Goal: Information Seeking & Learning: Learn about a topic

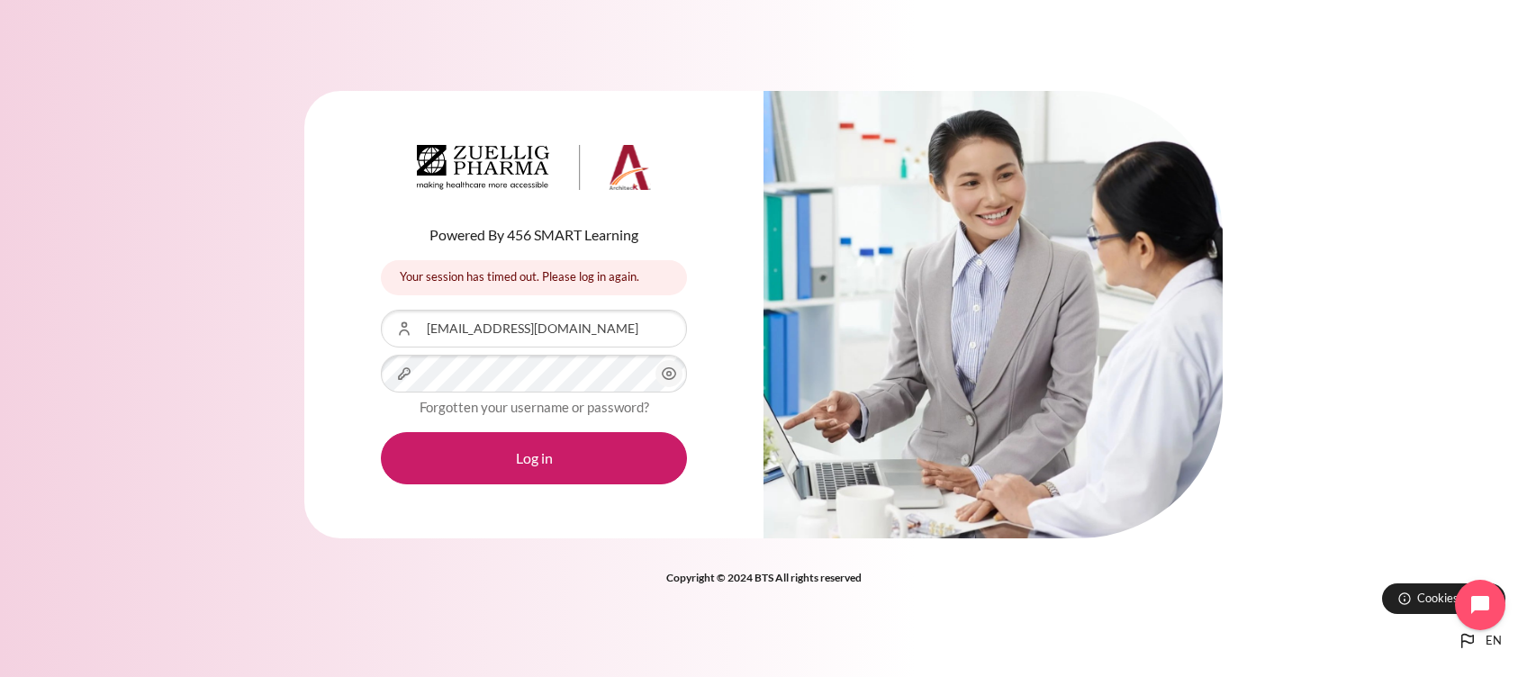
click at [381, 432] on button "Log in" at bounding box center [534, 458] width 306 height 52
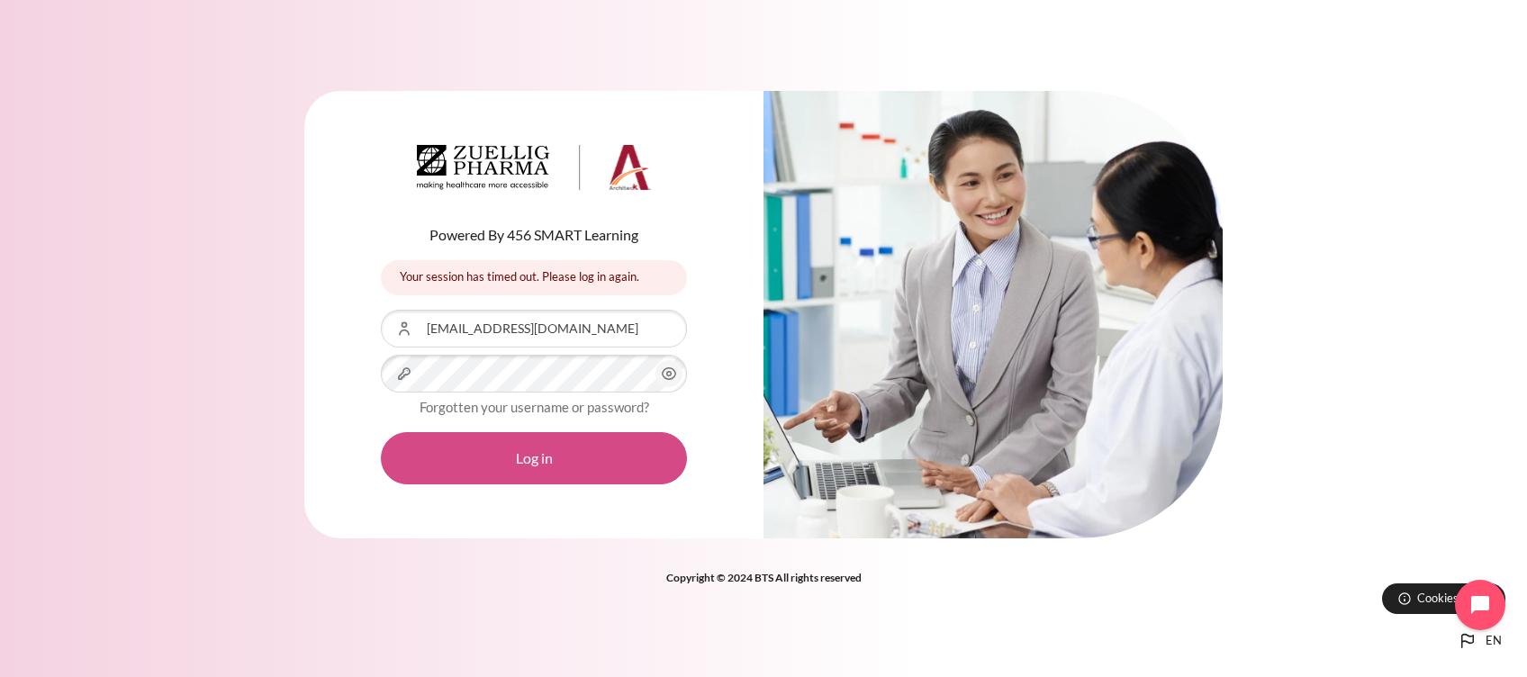
drag, startPoint x: 348, startPoint y: 455, endPoint x: 390, endPoint y: 462, distance: 42.0
click at [348, 455] on div "Powered By 456 SMART Learning Your session has timed out. Please log in again. …" at bounding box center [533, 314] width 459 height 447
click at [453, 454] on button "Log in" at bounding box center [534, 458] width 306 height 52
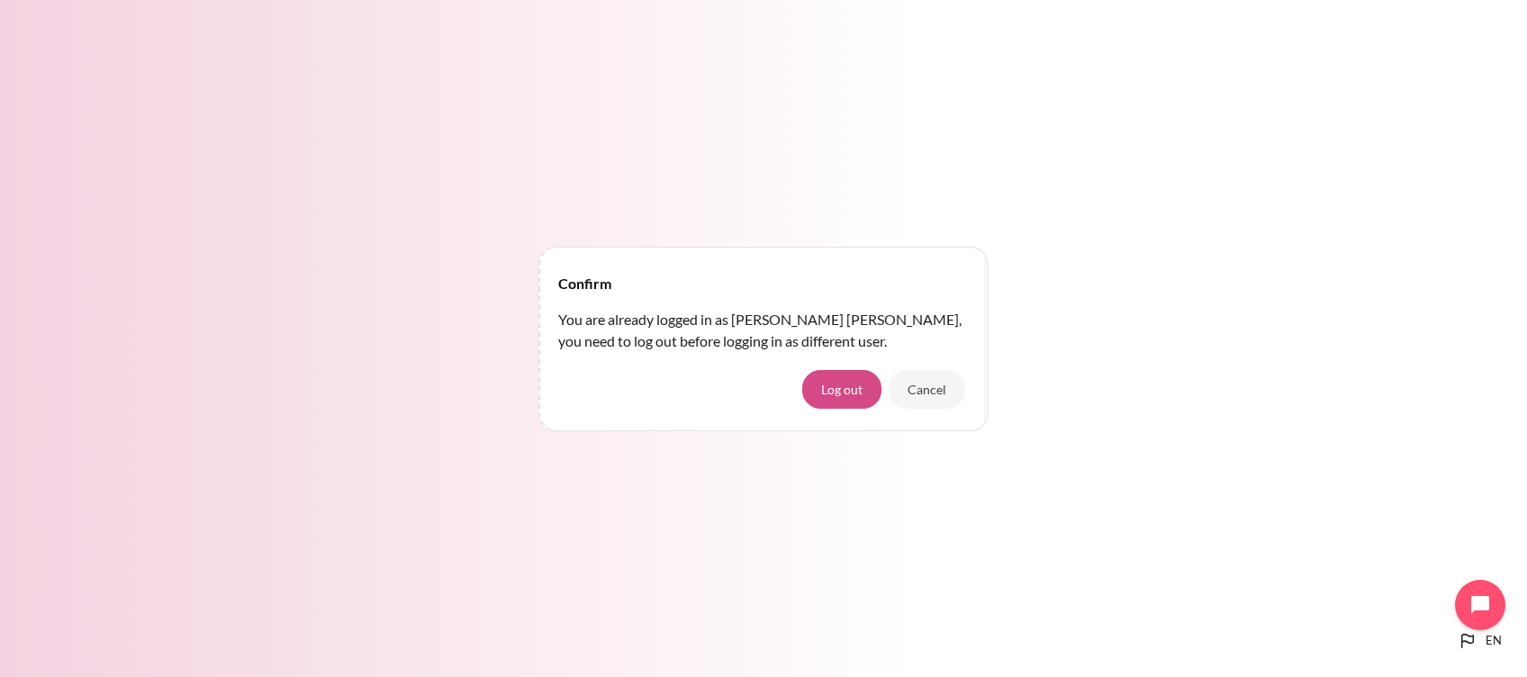
click at [843, 394] on button "Log out" at bounding box center [841, 389] width 79 height 38
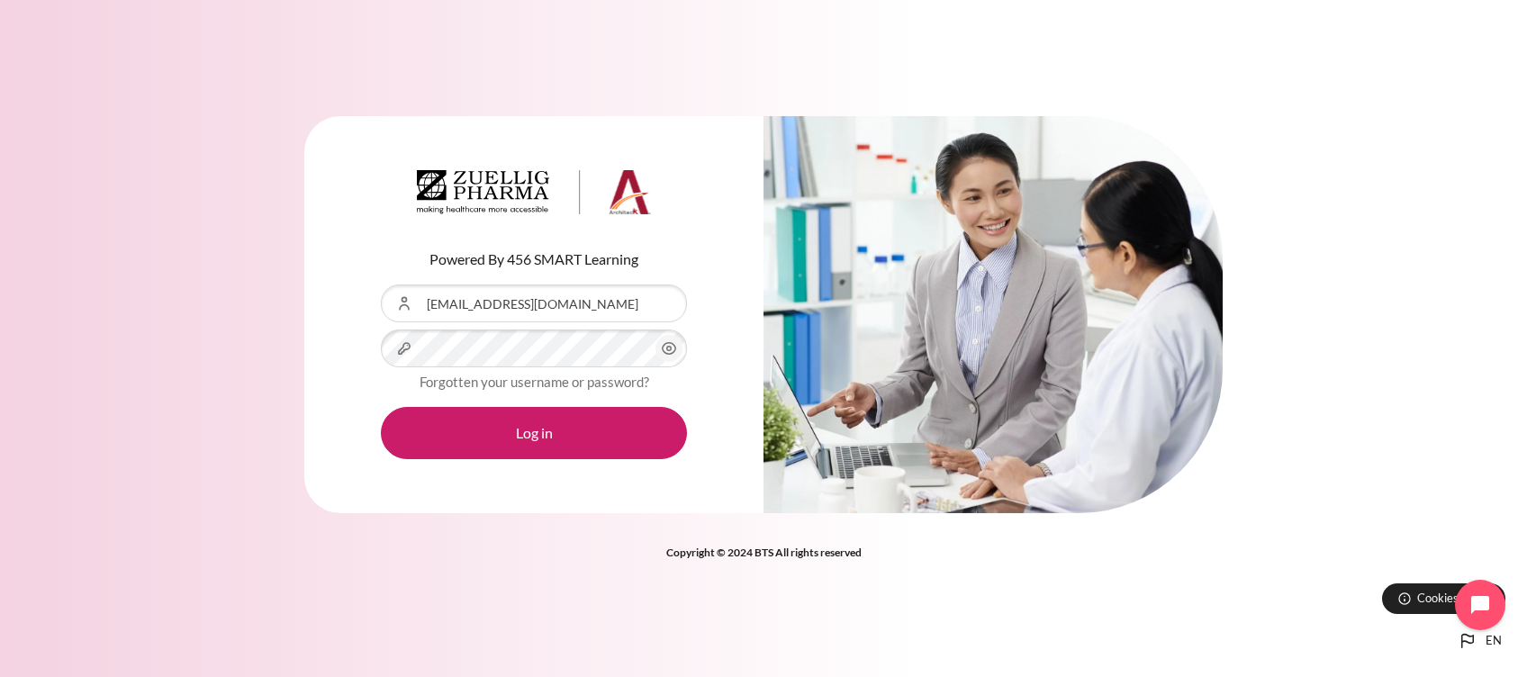
drag, startPoint x: 287, startPoint y: 493, endPoint x: 381, endPoint y: 457, distance: 100.3
click at [290, 493] on div "Powered By 456 SMART Learning Username or Email Address [EMAIL_ADDRESS][DOMAIN_…" at bounding box center [763, 326] width 1527 height 474
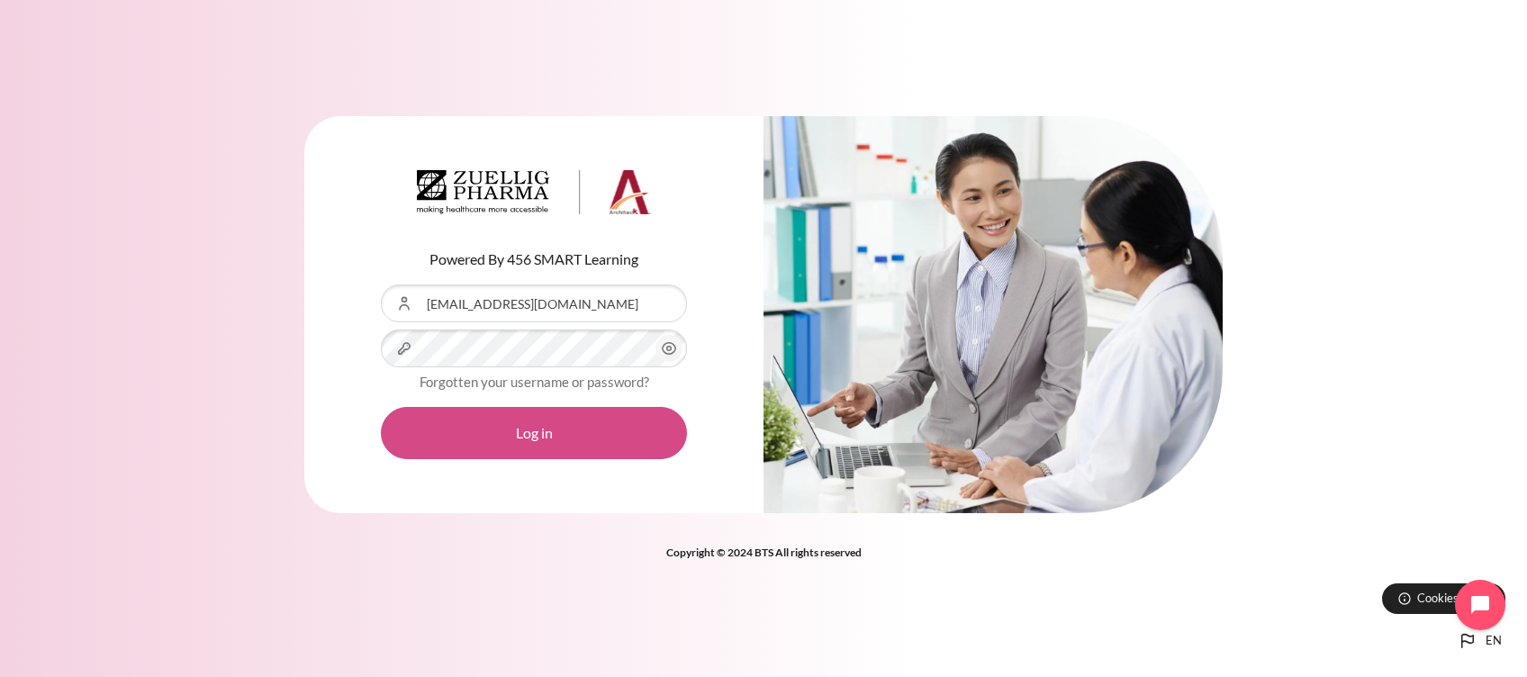
click at [496, 421] on button "Log in" at bounding box center [534, 433] width 306 height 52
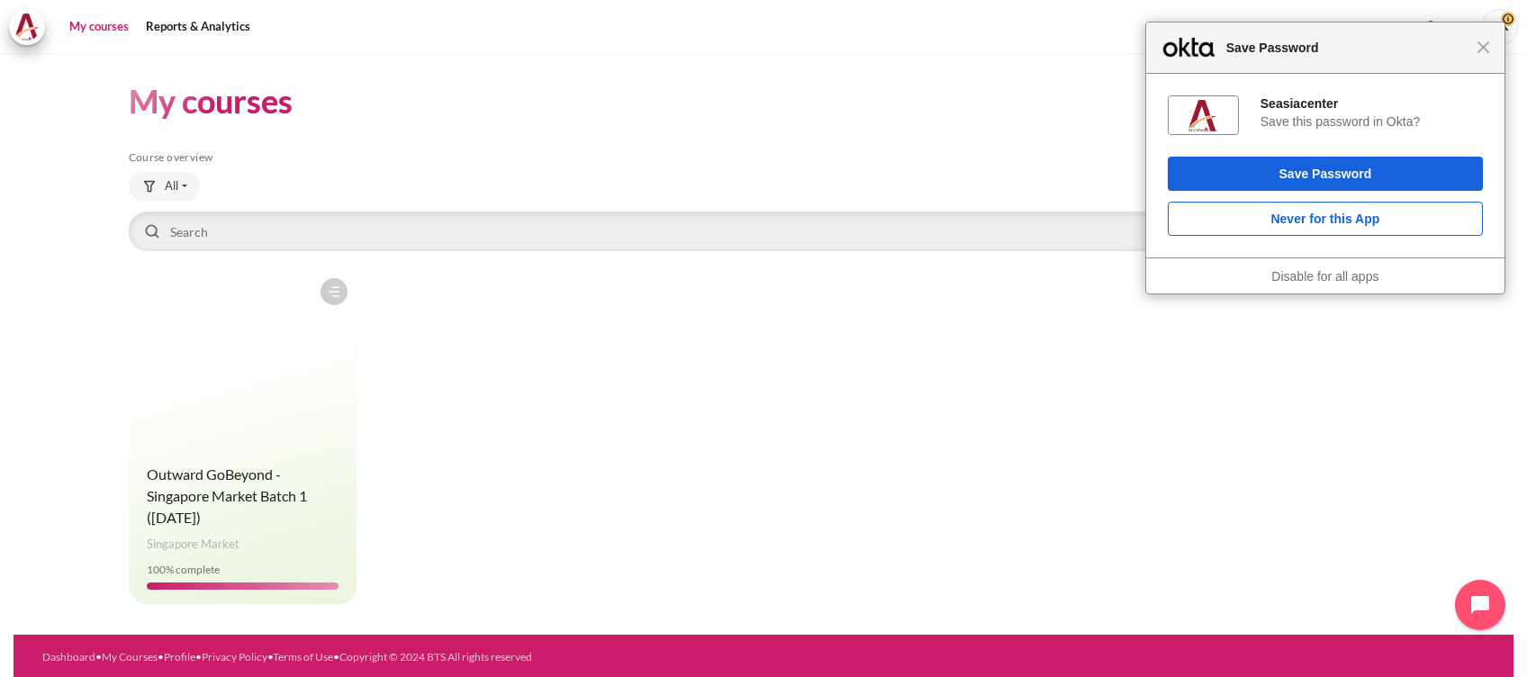
click at [1483, 54] on div "Close Save Password" at bounding box center [1325, 48] width 358 height 51
click at [1483, 59] on div "Close Save Password" at bounding box center [1325, 48] width 358 height 51
click at [620, 506] on div "Course is starred Actions for course Outward GoBeyond - Singapore Market Batch …" at bounding box center [764, 436] width 1270 height 335
click at [231, 432] on figure "Content" at bounding box center [243, 359] width 228 height 180
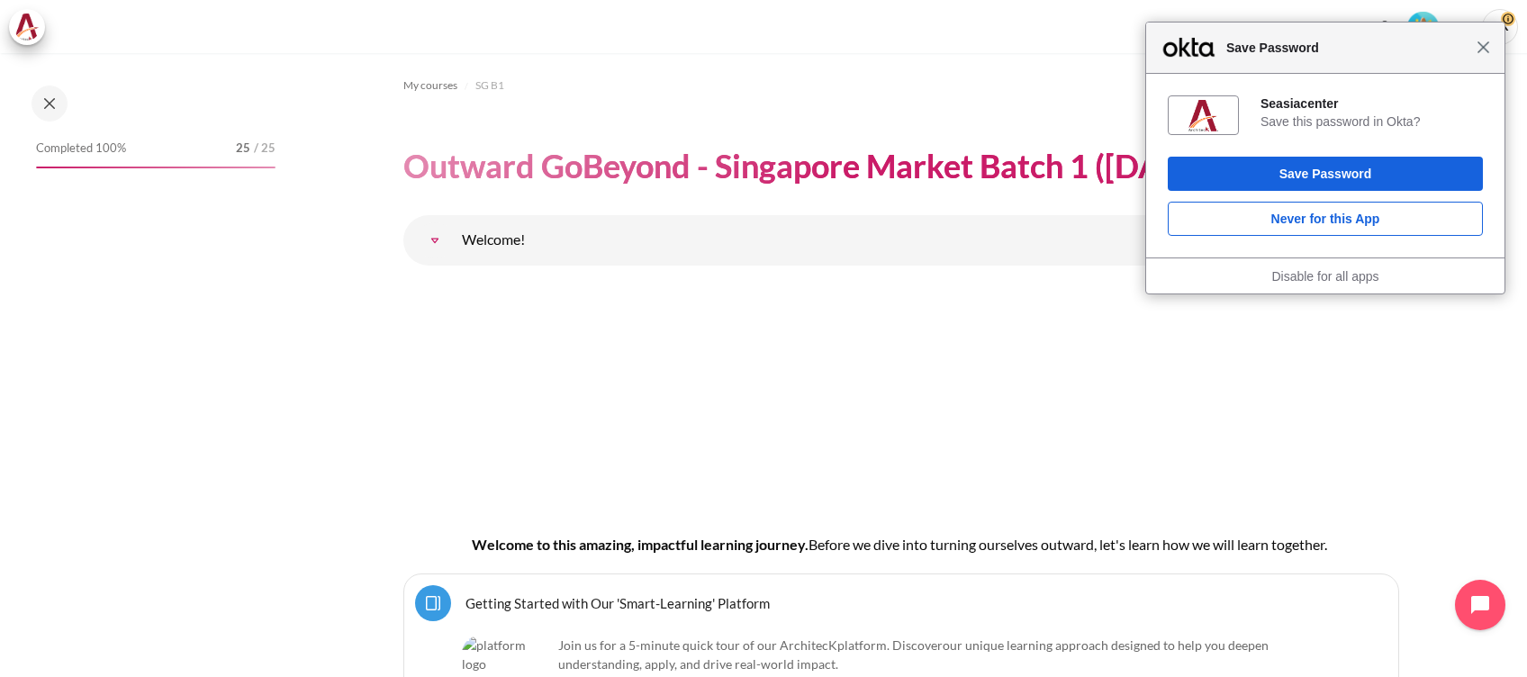
click at [1486, 50] on span "Close" at bounding box center [1484, 48] width 14 height 14
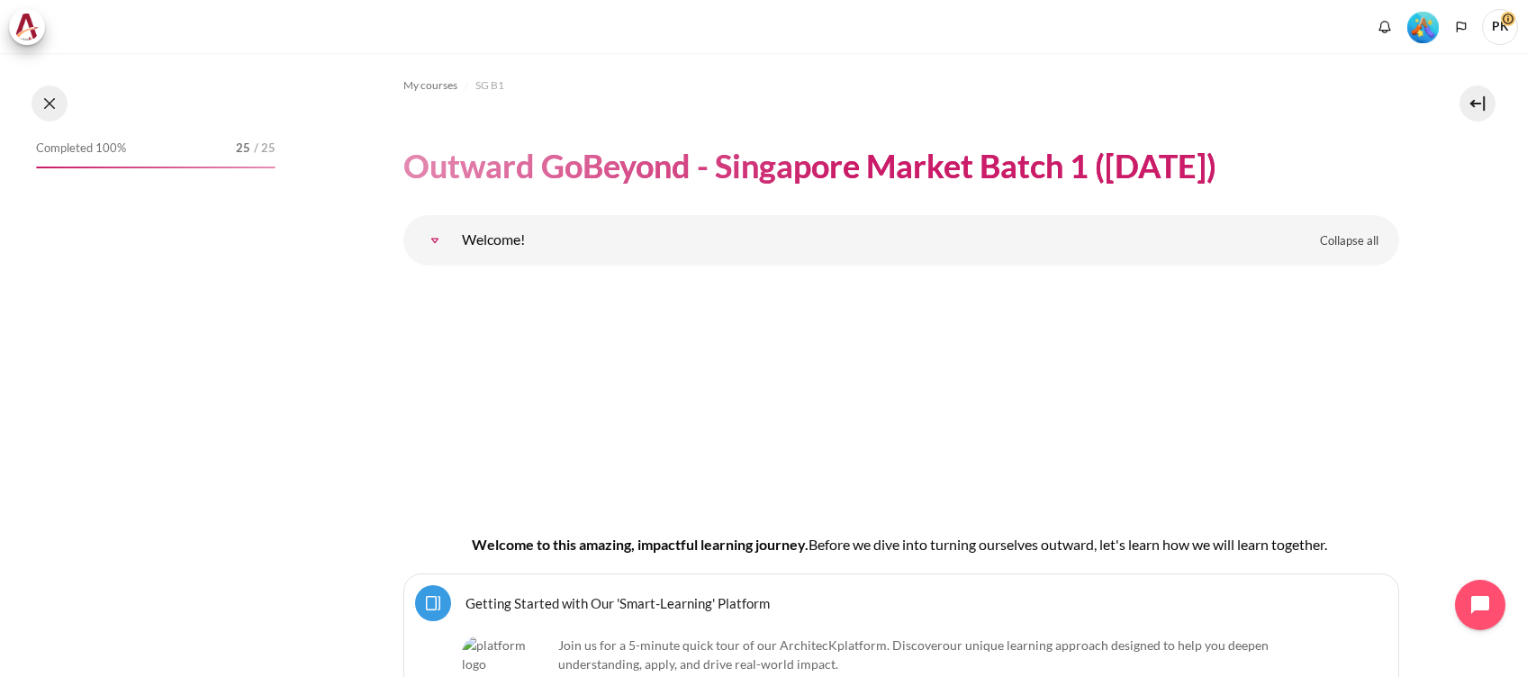
click at [53, 102] on button at bounding box center [50, 104] width 36 height 36
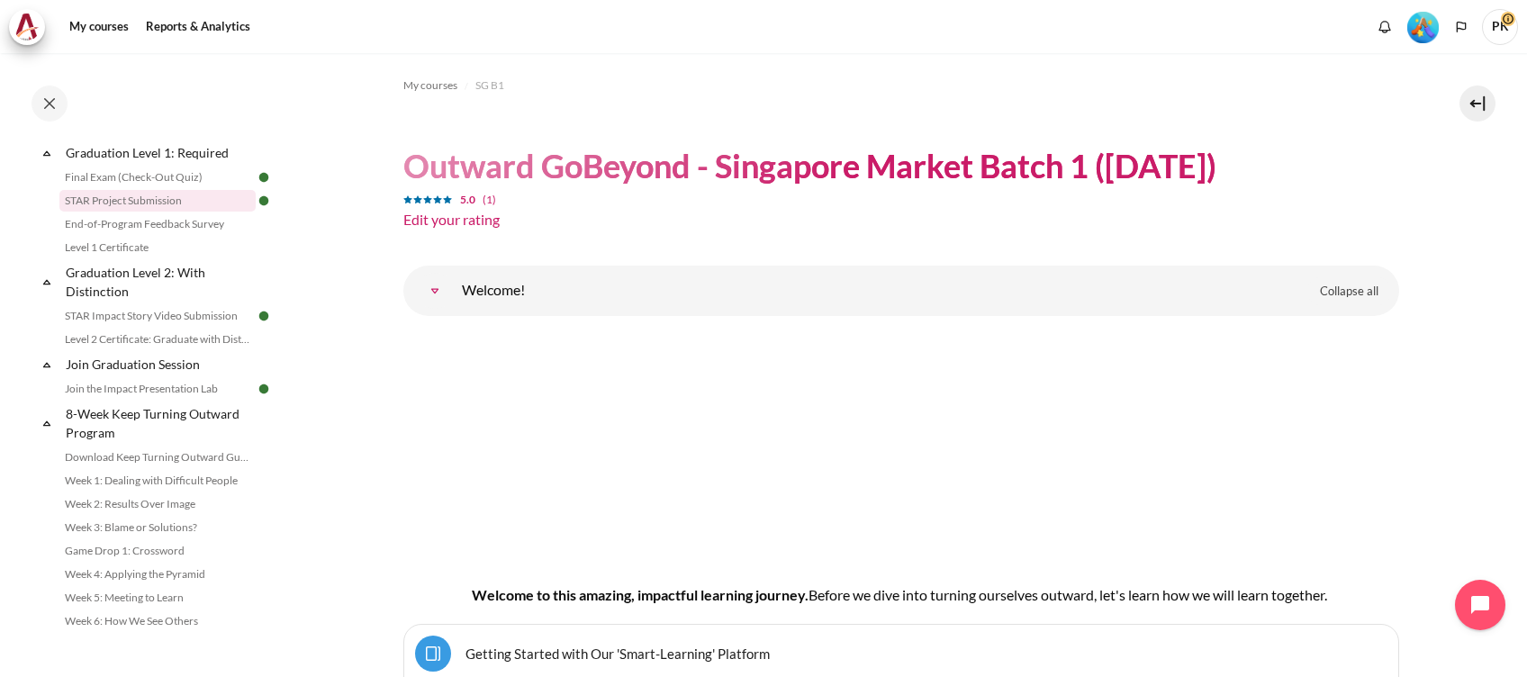
scroll to position [2082, 0]
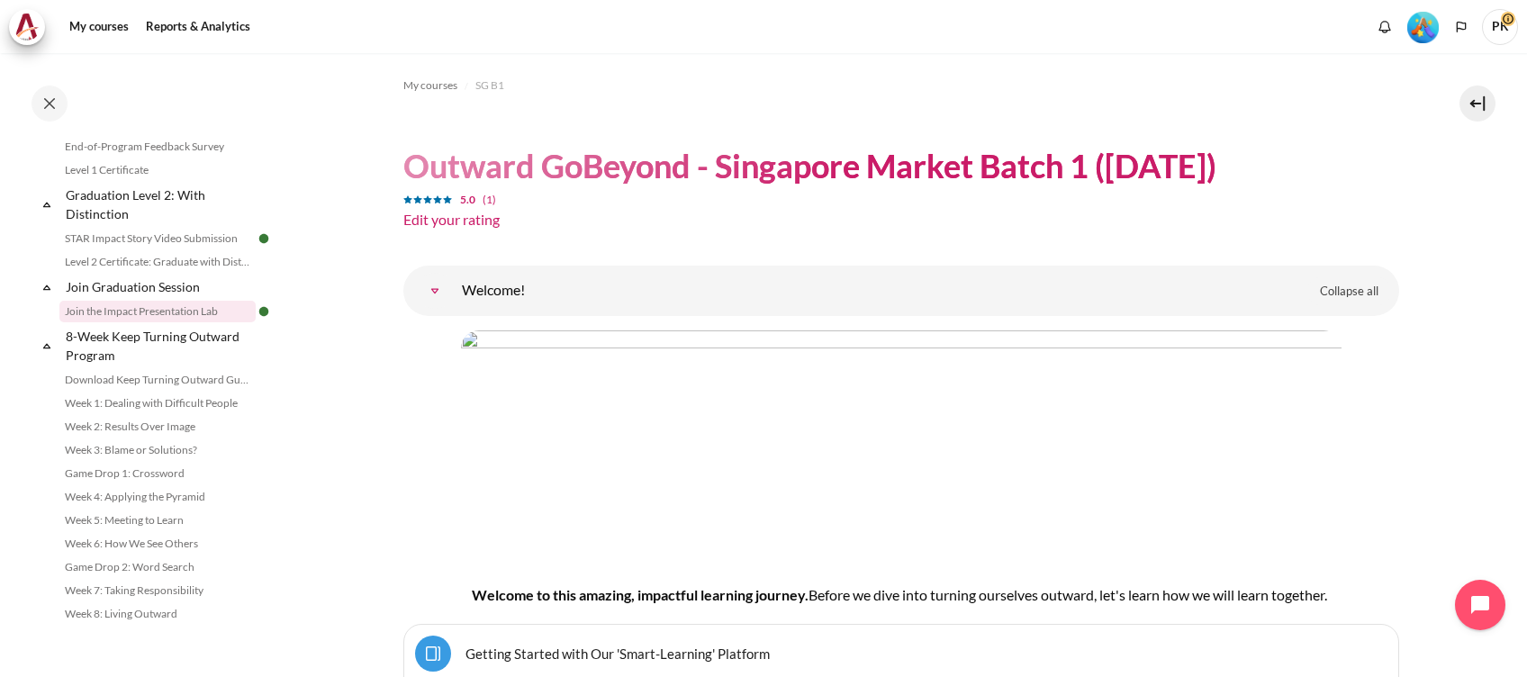
click at [191, 307] on link "Join the Impact Presentation Lab" at bounding box center [157, 312] width 196 height 22
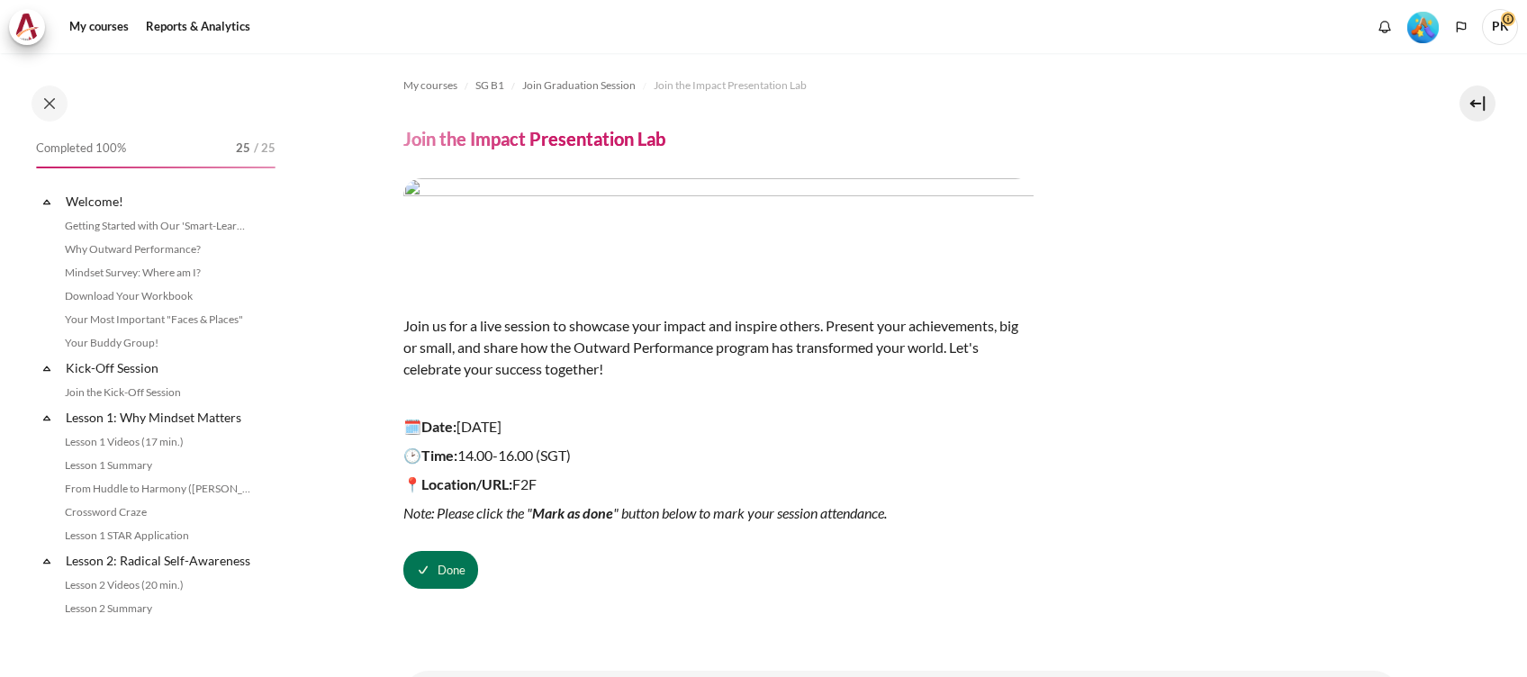
scroll to position [2011, 0]
